Goal: Find specific page/section: Find specific page/section

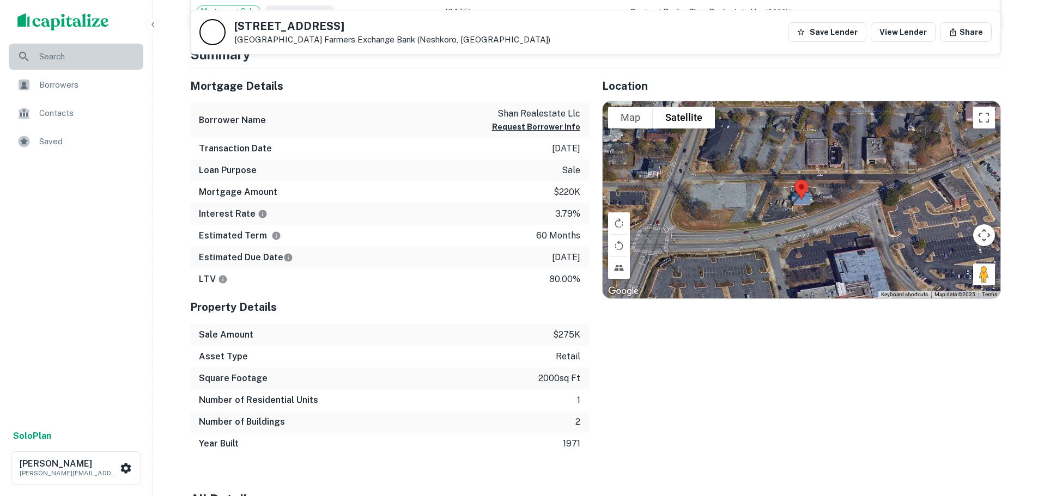
click at [37, 62] on div "Search" at bounding box center [76, 57] width 135 height 26
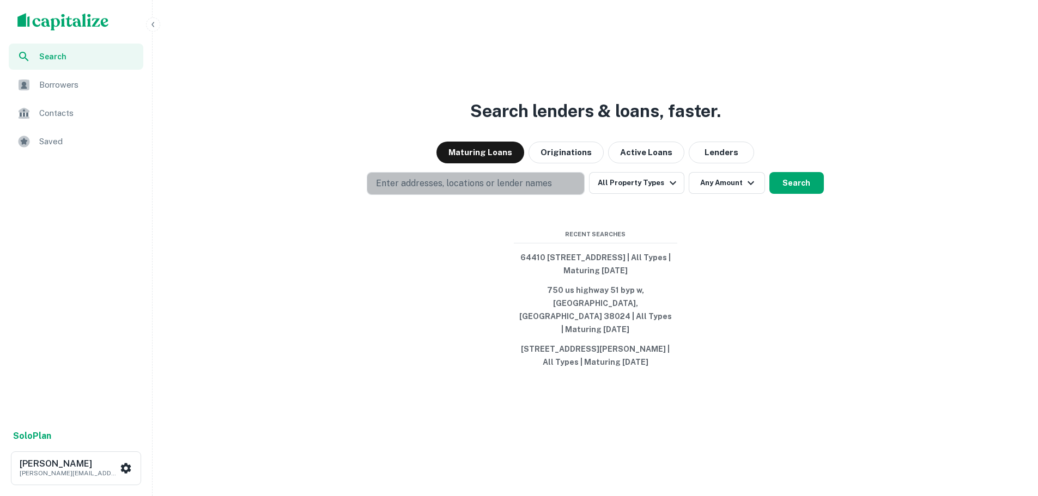
click at [403, 190] on p "Enter addresses, locations or lender names" at bounding box center [464, 183] width 176 height 13
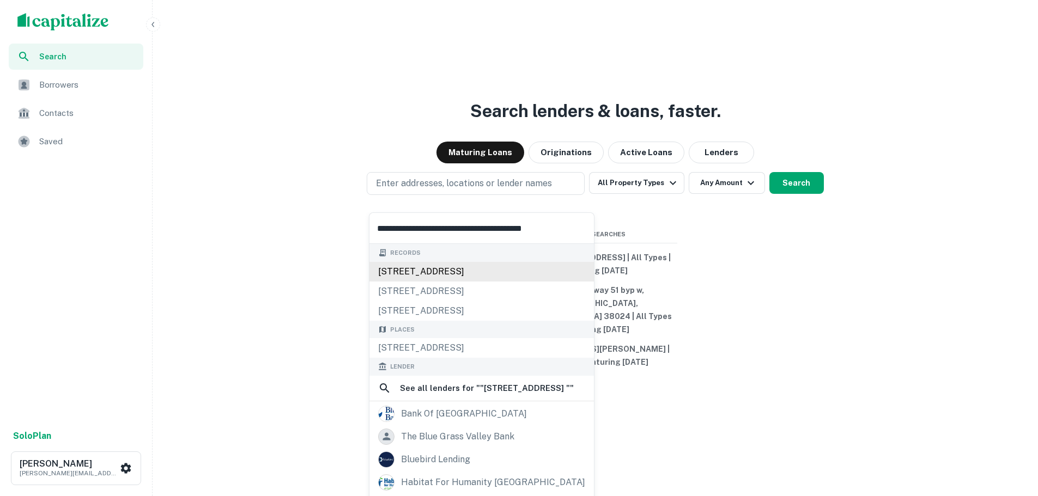
click at [444, 266] on div "[STREET_ADDRESS]" at bounding box center [482, 272] width 225 height 20
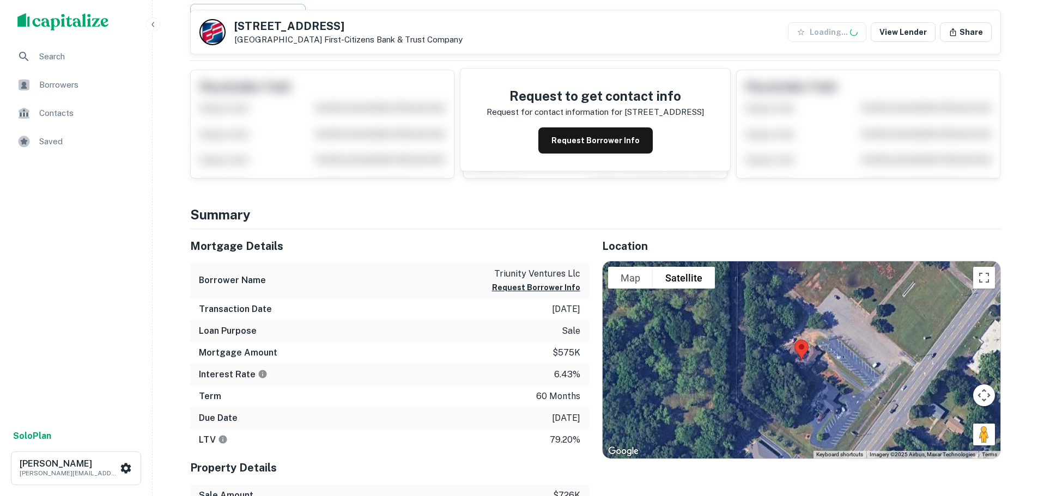
scroll to position [181, 0]
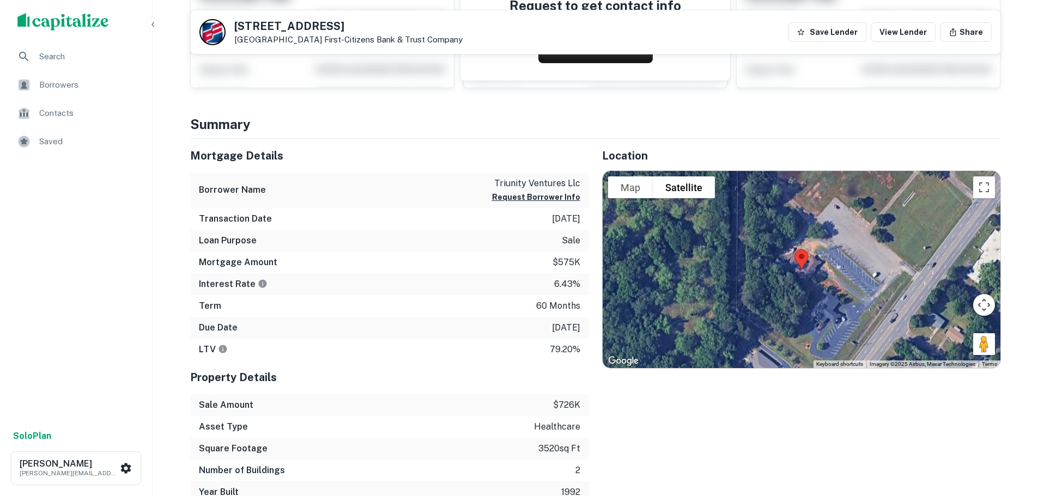
click at [53, 57] on span "Search" at bounding box center [88, 56] width 98 height 13
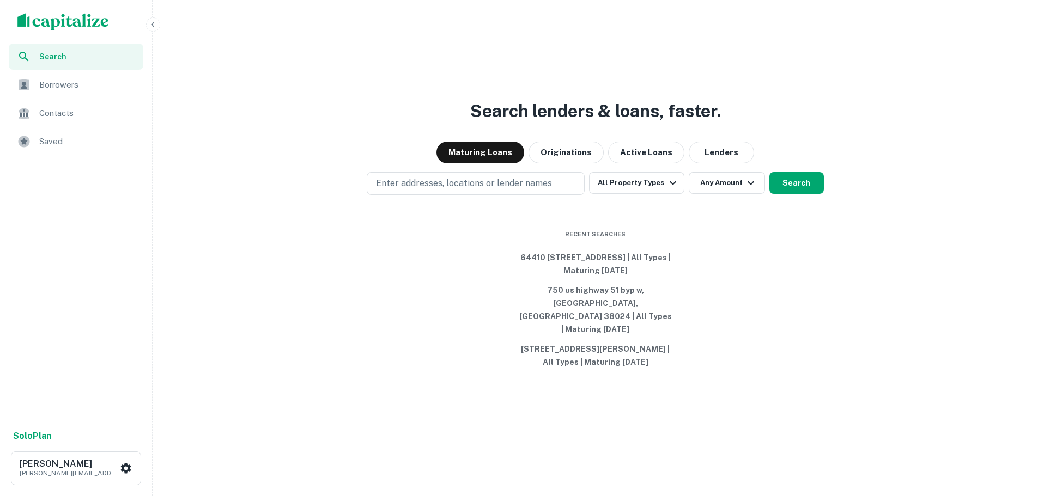
click at [504, 211] on div "Search lenders & loans, faster. Maturing Loans Originations Active Loans Lender…" at bounding box center [595, 274] width 877 height 496
click at [504, 195] on button "Enter addresses, locations or lender names" at bounding box center [476, 183] width 218 height 23
type input "**********"
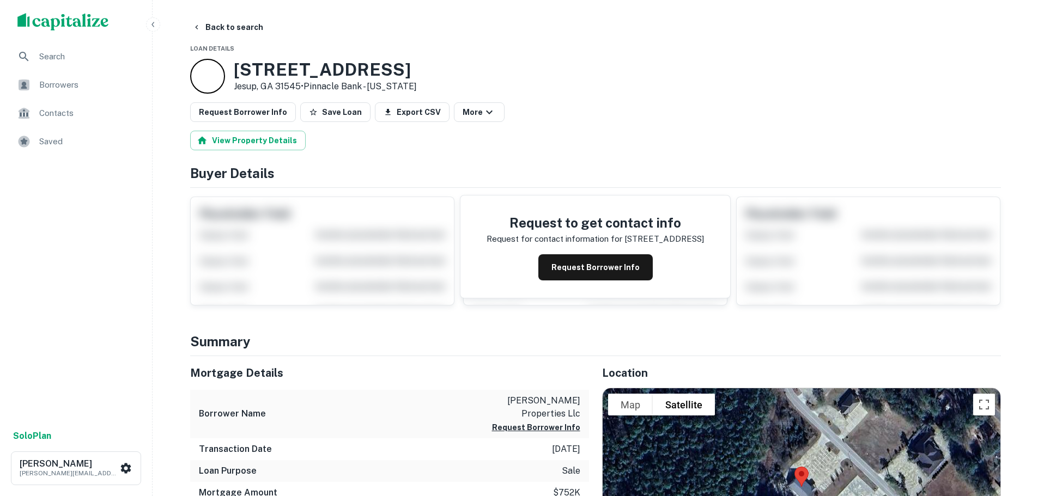
scroll to position [91, 0]
